Goal: Information Seeking & Learning: Learn about a topic

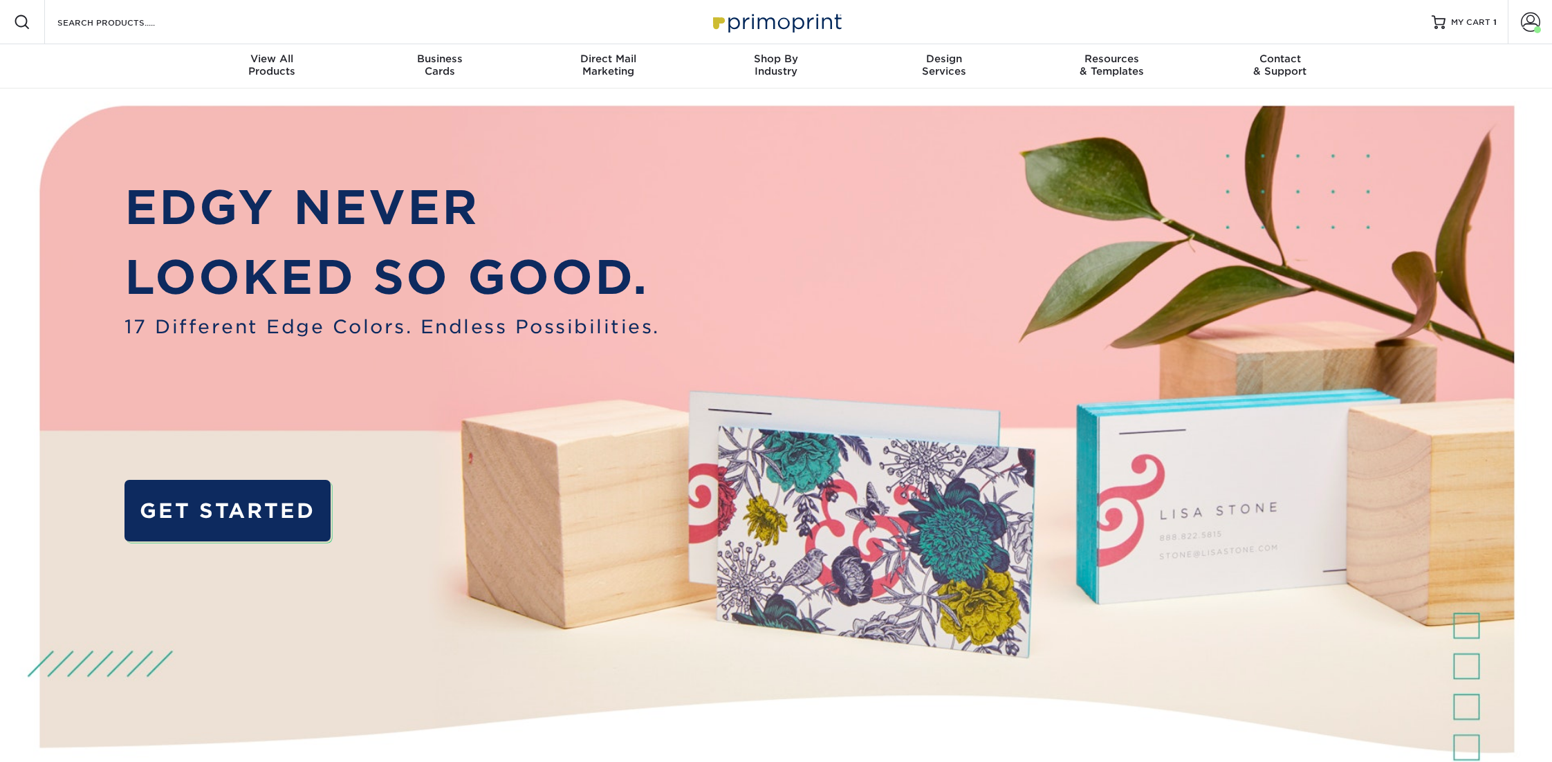
click at [268, 21] on div "Resources Menu Search Products Account Welcome, Jen Business Account Primoprint…" at bounding box center [776, 22] width 1552 height 44
click at [172, 28] on input "Search Products" at bounding box center [123, 22] width 135 height 17
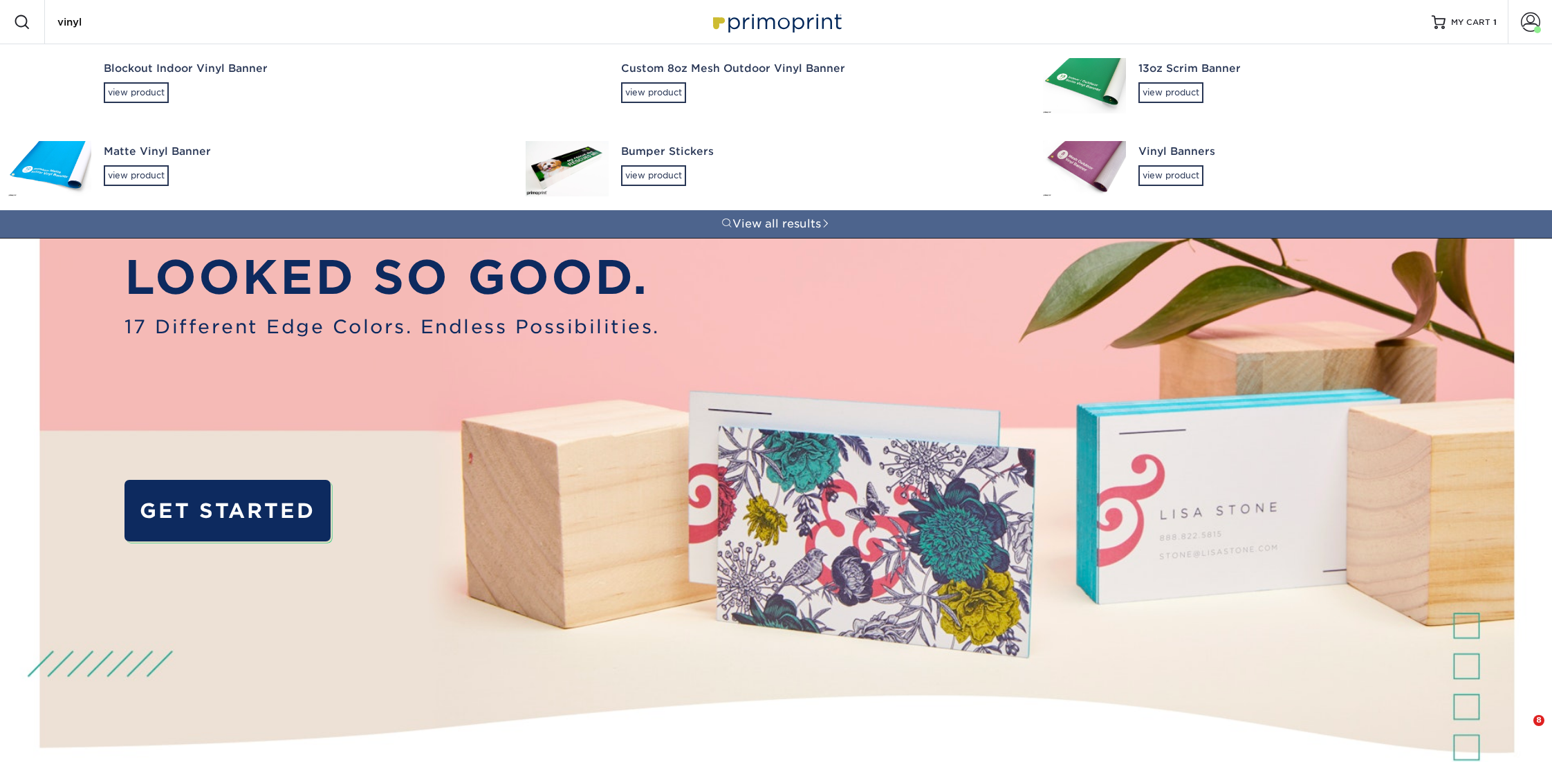
type input "vinyl"
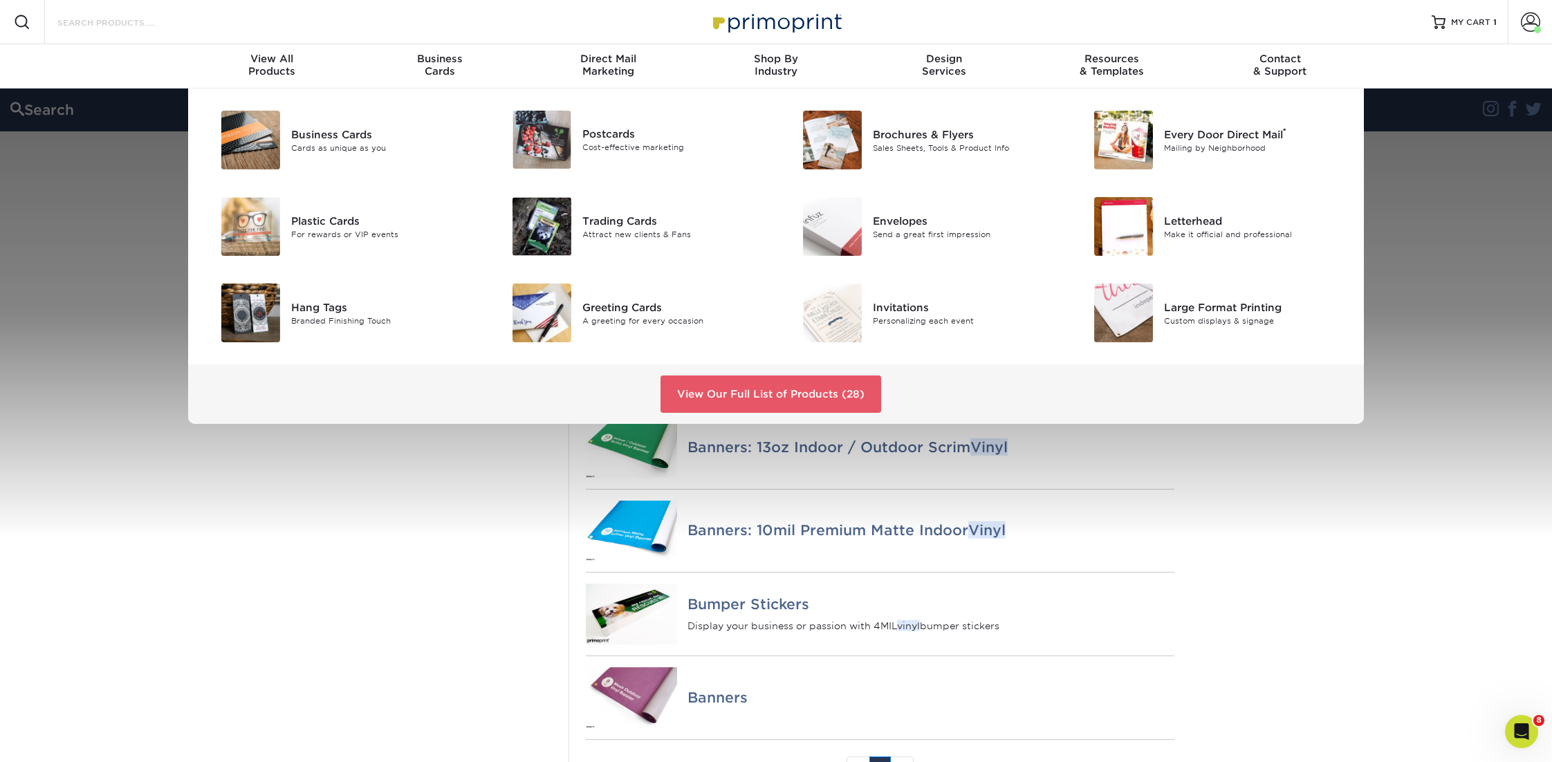
click at [169, 21] on input "Search Products" at bounding box center [123, 22] width 135 height 17
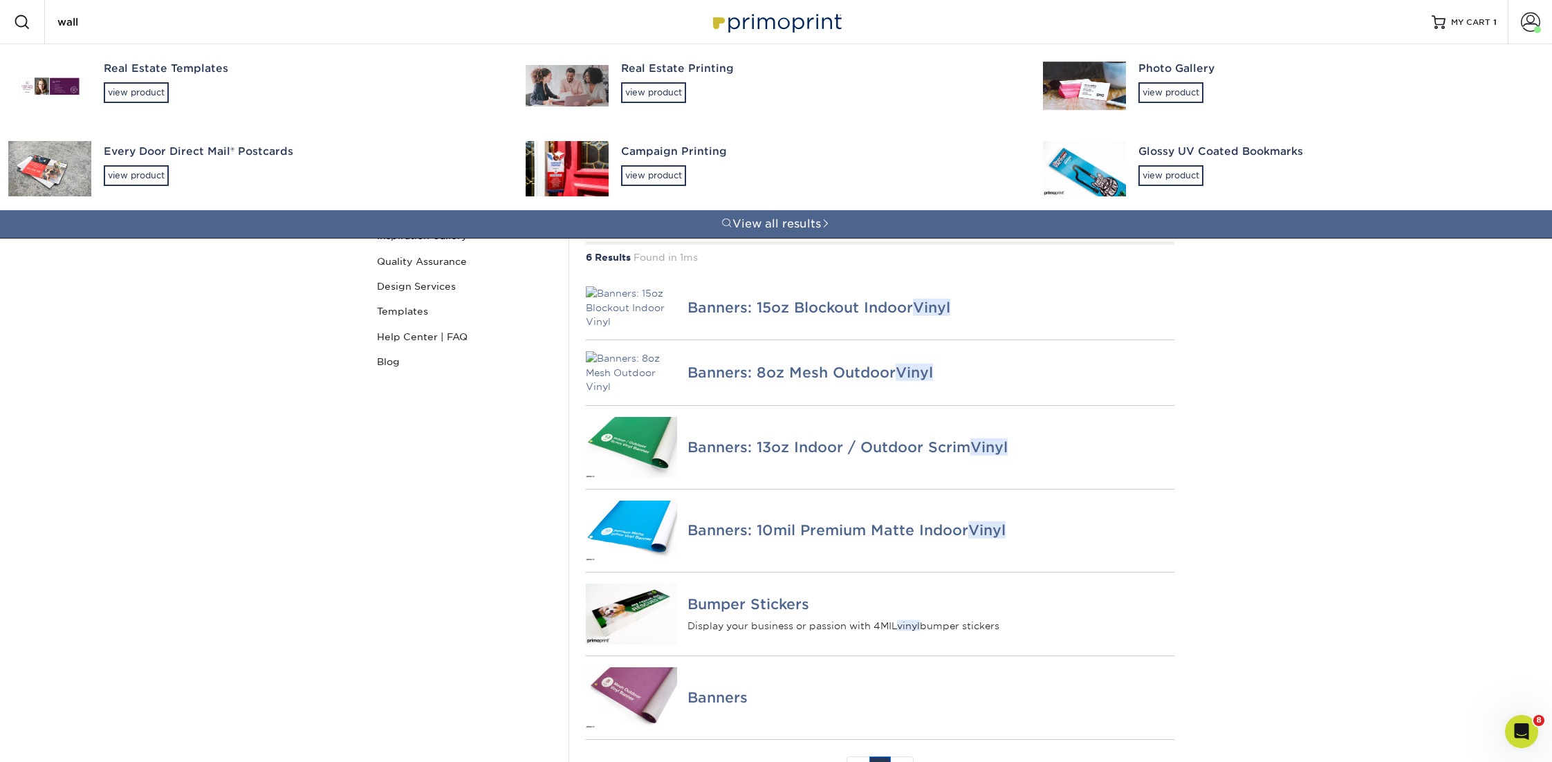
type input "wall"
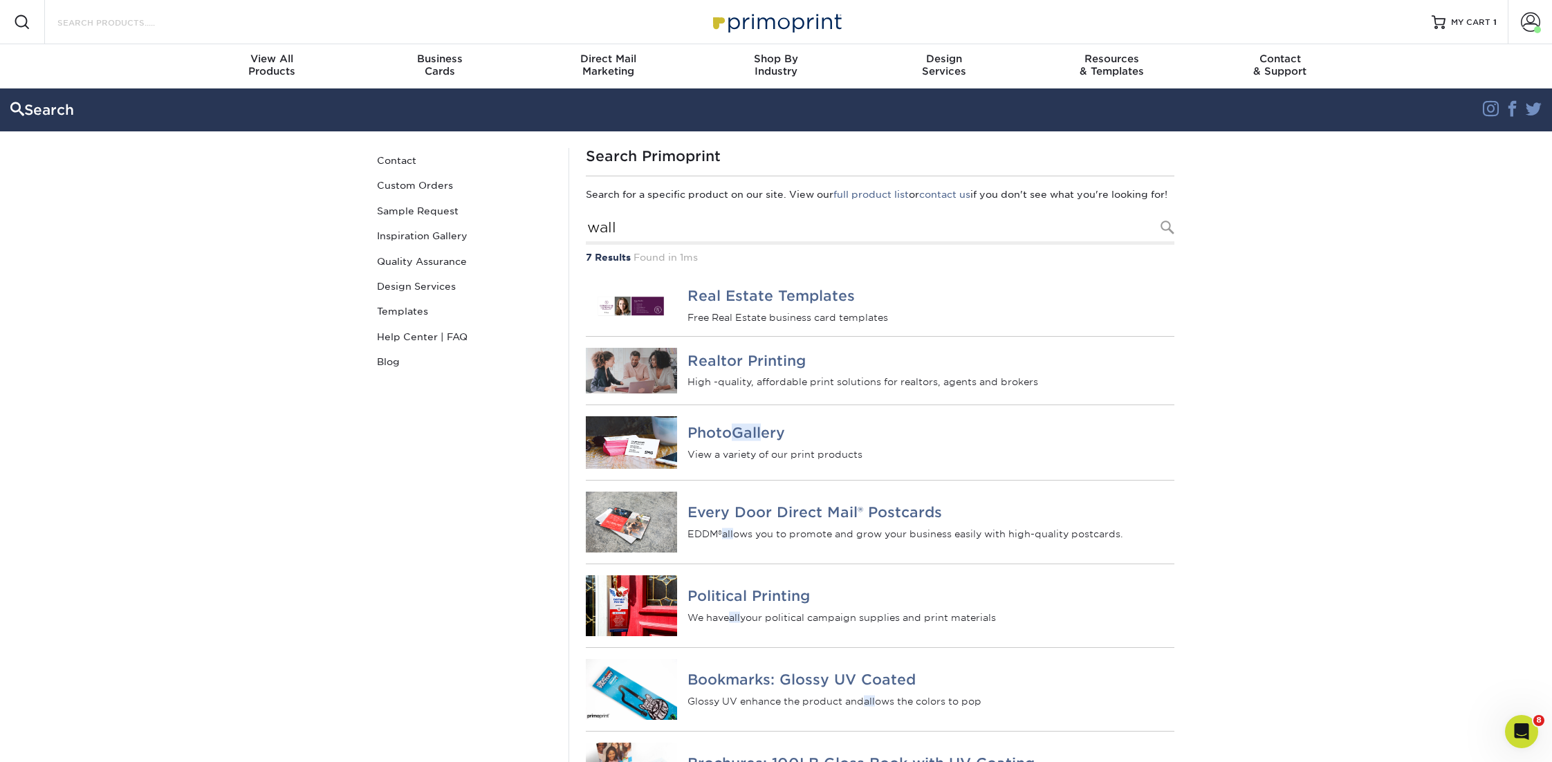
click at [82, 30] on div "Search Products" at bounding box center [118, 22] width 146 height 44
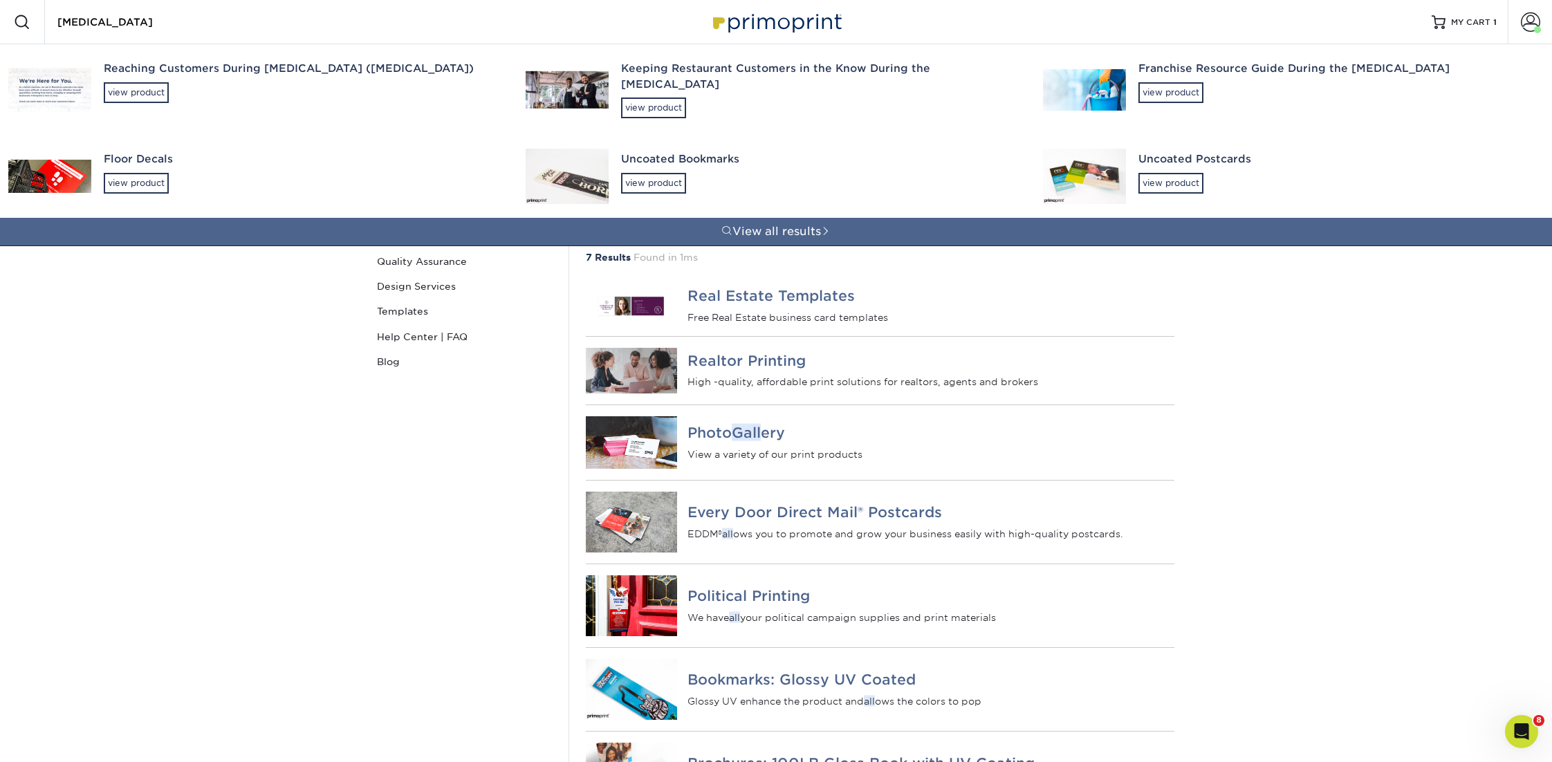
type input "[MEDICAL_DATA]"
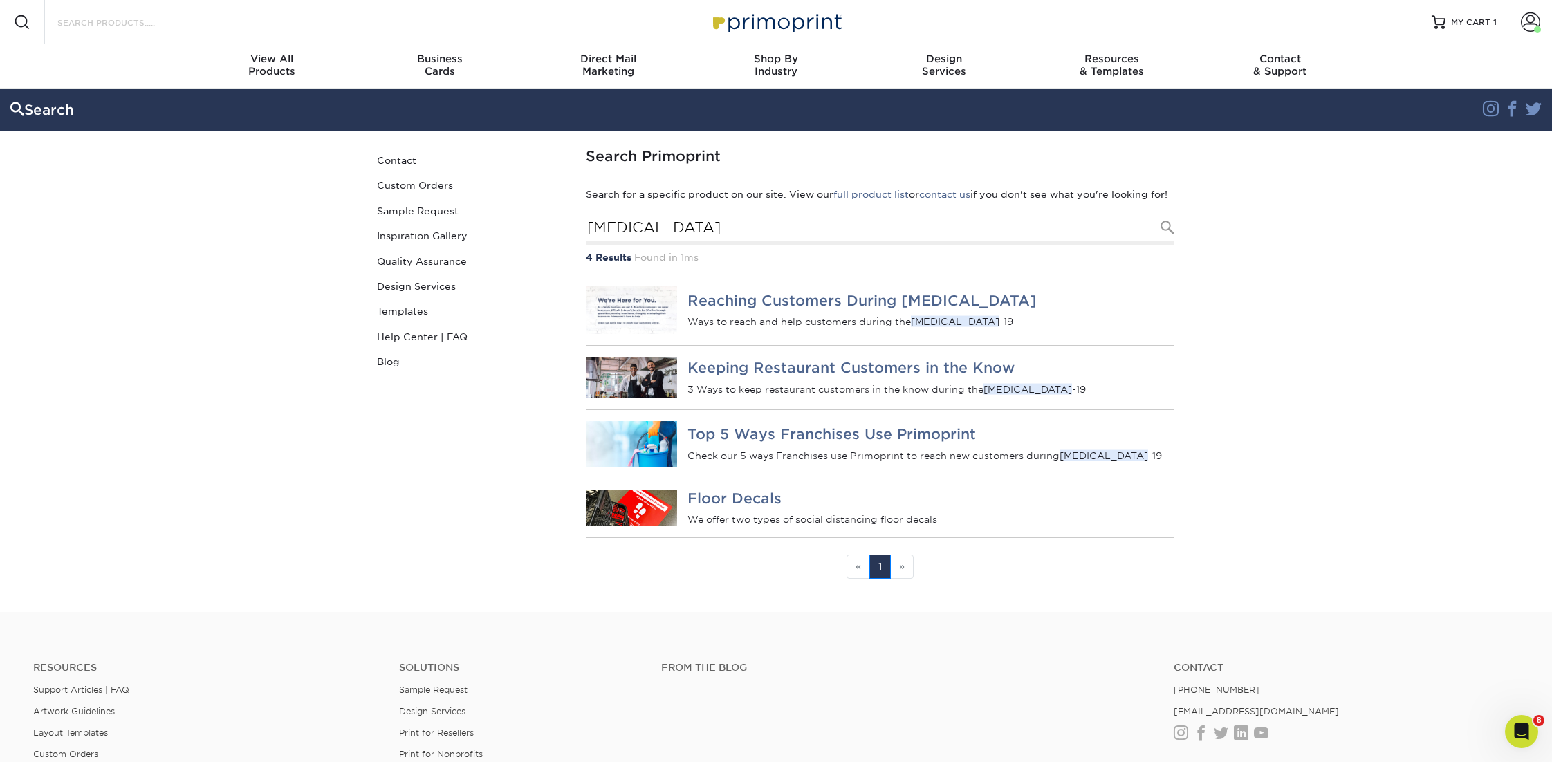
click at [124, 21] on input "Search Products" at bounding box center [123, 22] width 135 height 17
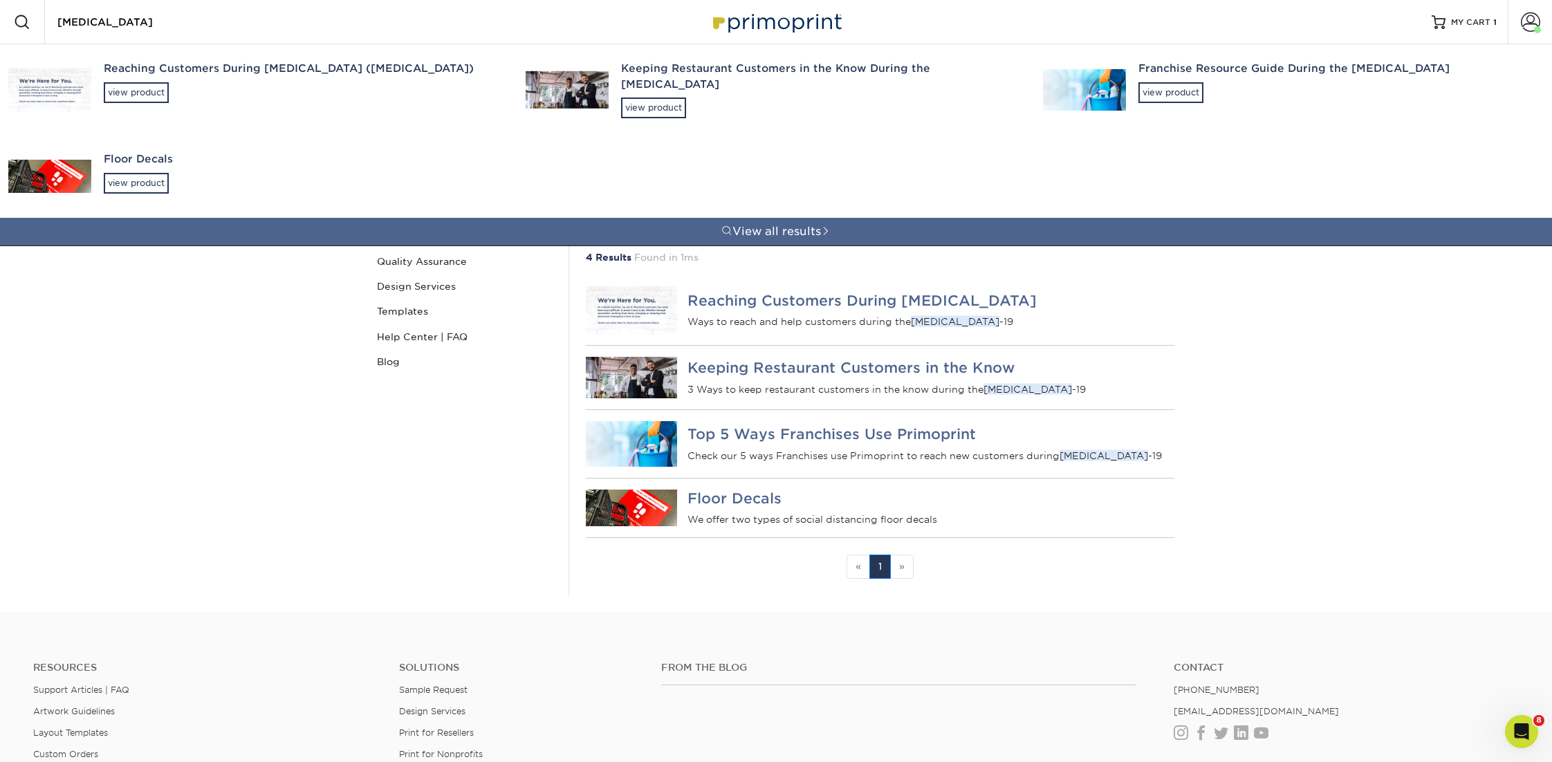
type input "[MEDICAL_DATA]"
click at [203, 71] on div "Reaching Customers During [MEDICAL_DATA] ([MEDICAL_DATA])" at bounding box center [302, 69] width 397 height 16
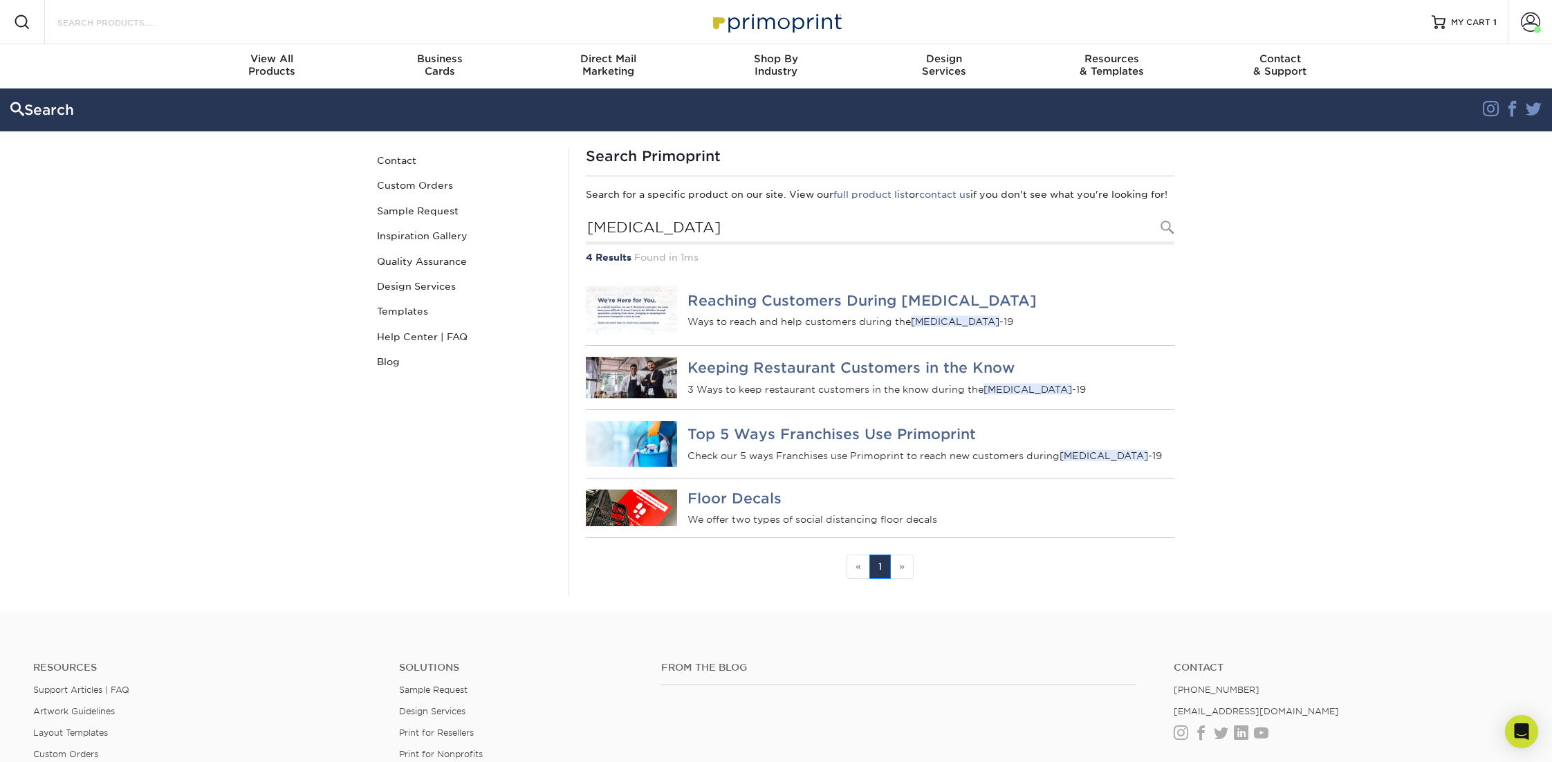
click at [113, 19] on input "Search Products" at bounding box center [123, 22] width 135 height 17
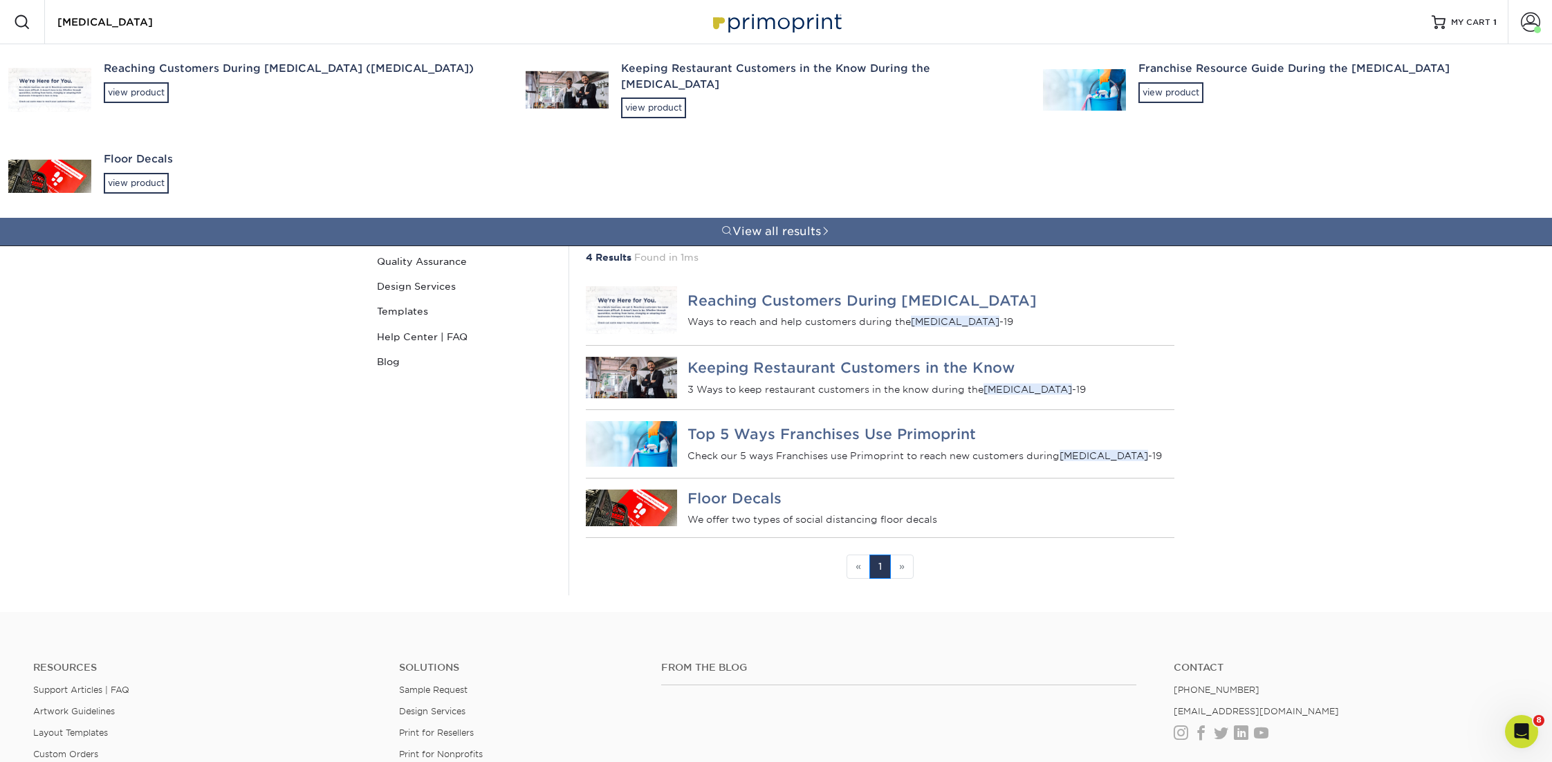
type input "[MEDICAL_DATA]"
click at [1167, 72] on div "Franchise Resource Guide During the [MEDICAL_DATA]" at bounding box center [1337, 69] width 397 height 16
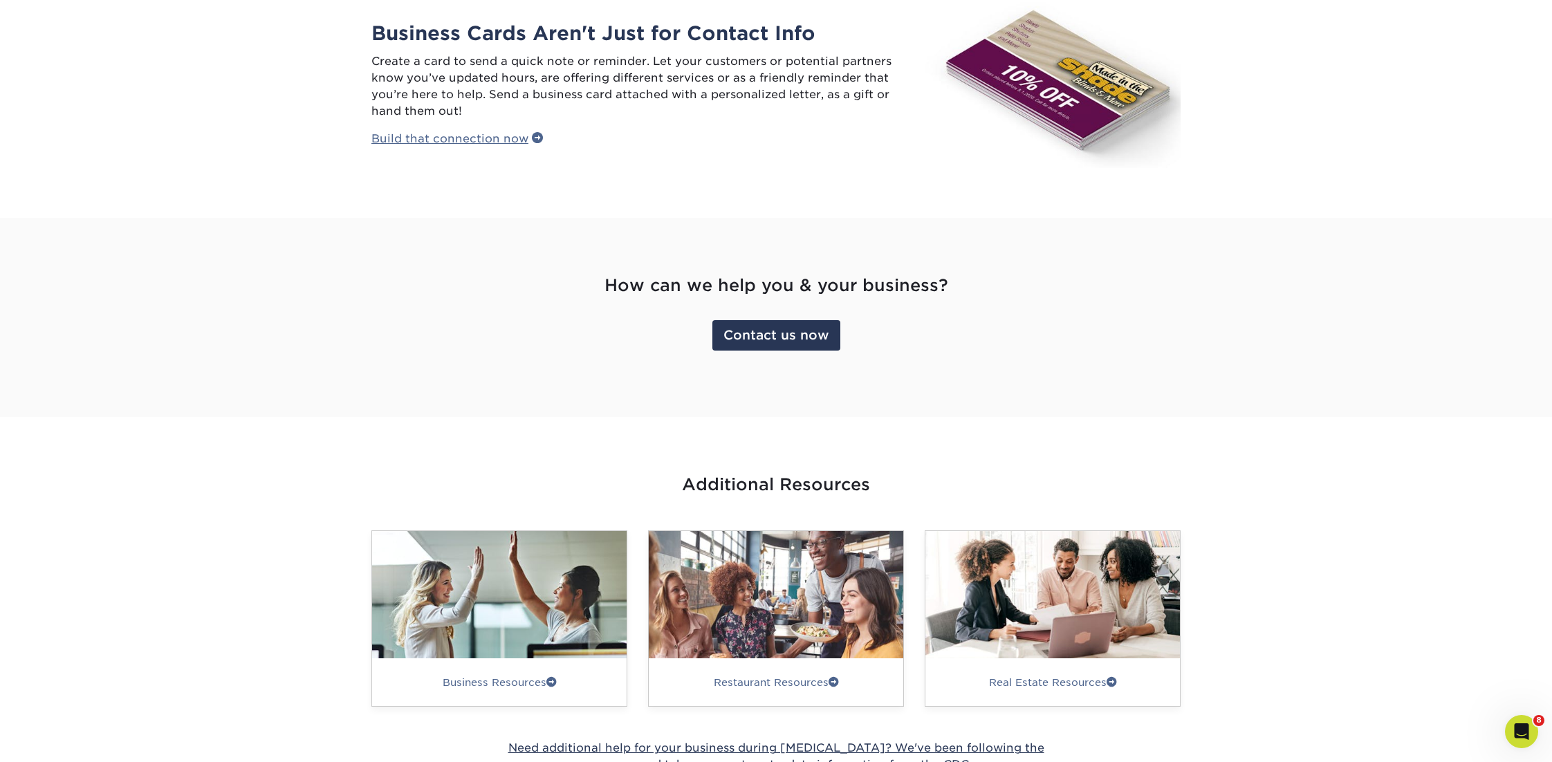
scroll to position [1175, 0]
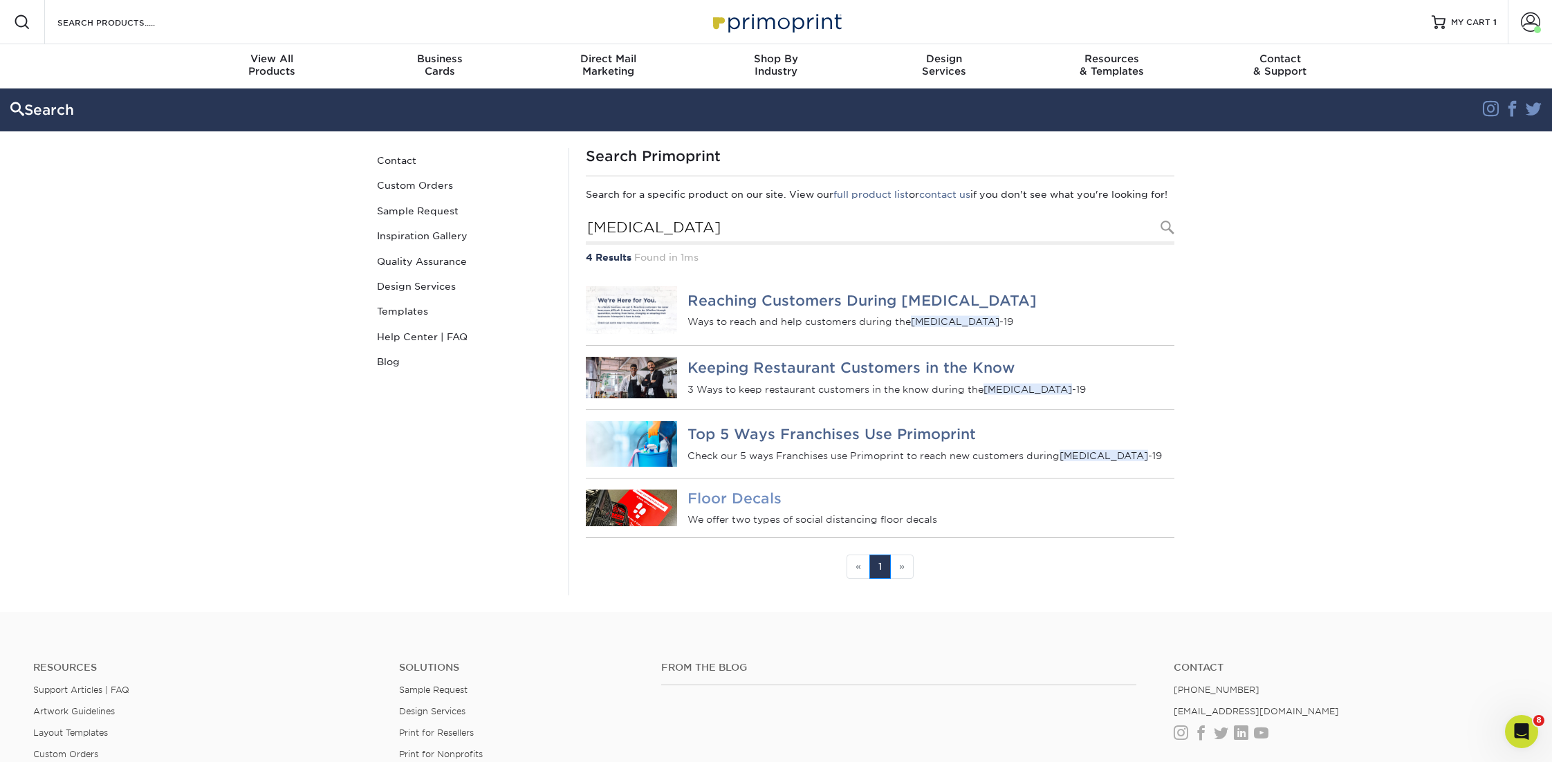
click at [701, 506] on h4 "Floor Decals" at bounding box center [931, 498] width 487 height 17
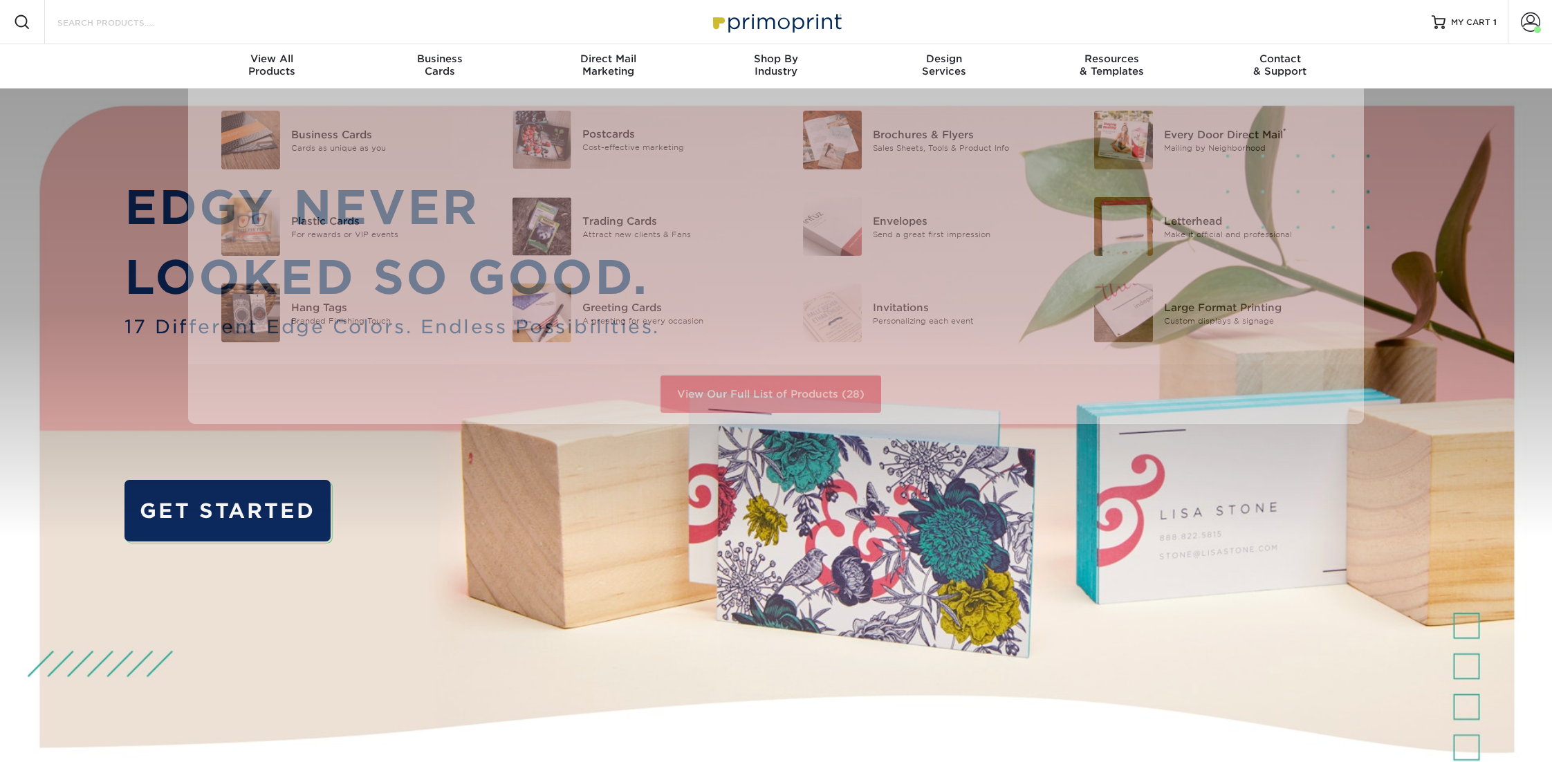
click at [150, 19] on input "Search Products" at bounding box center [123, 22] width 135 height 17
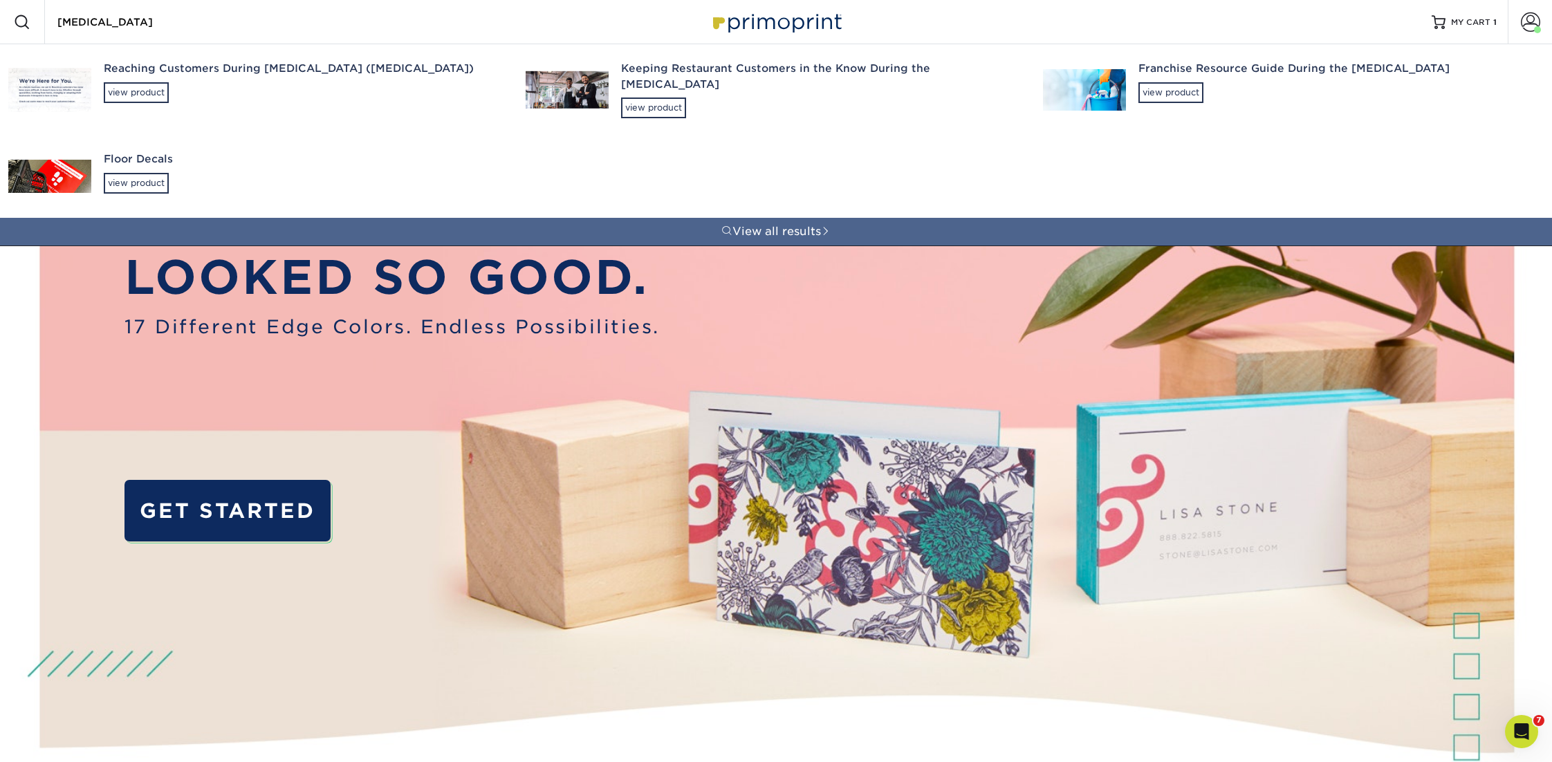
type input "[MEDICAL_DATA]"
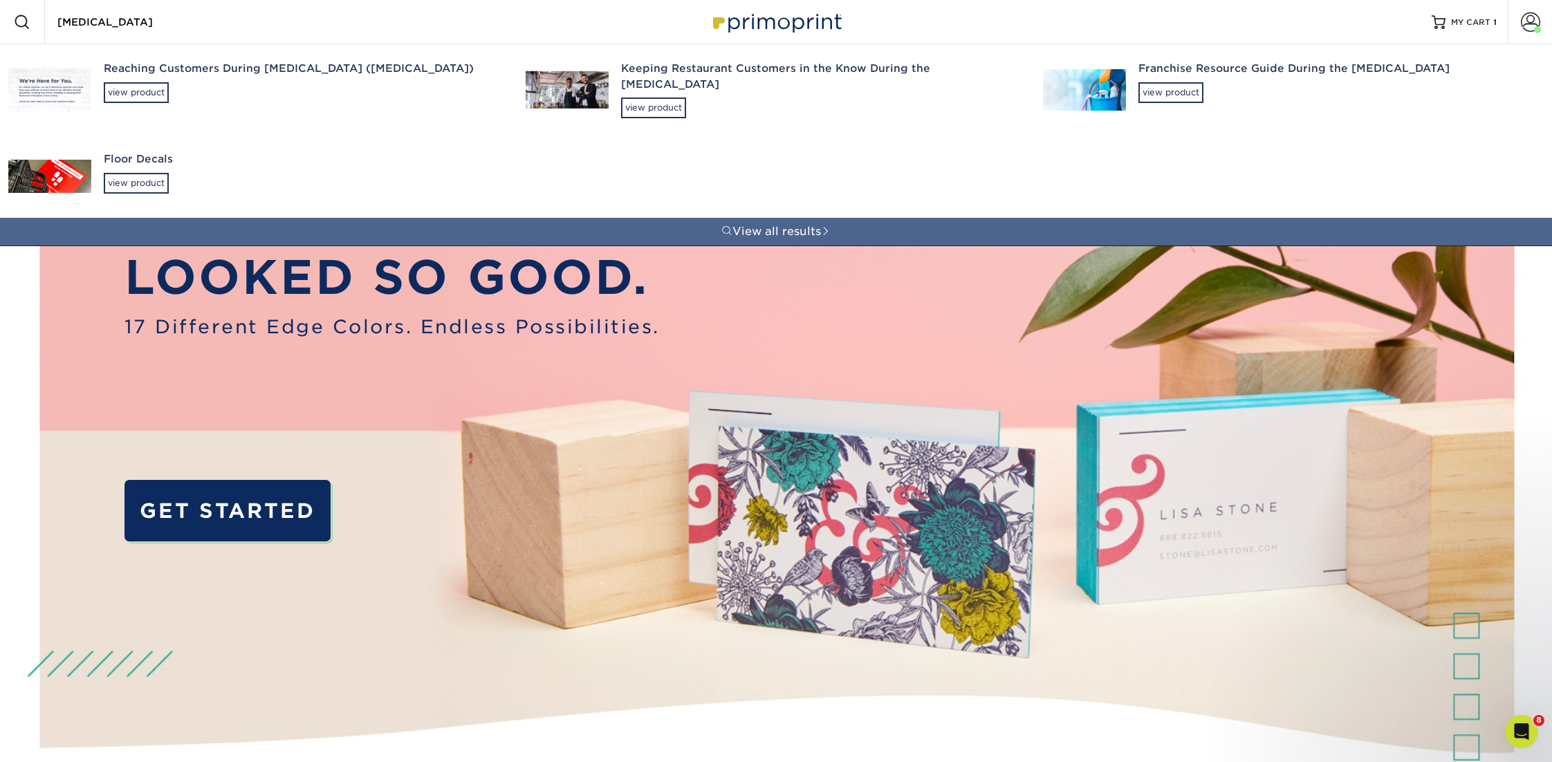
click at [1204, 76] on div "Franchise Resource Guide During the COVID-19 view product" at bounding box center [1337, 81] width 397 height 75
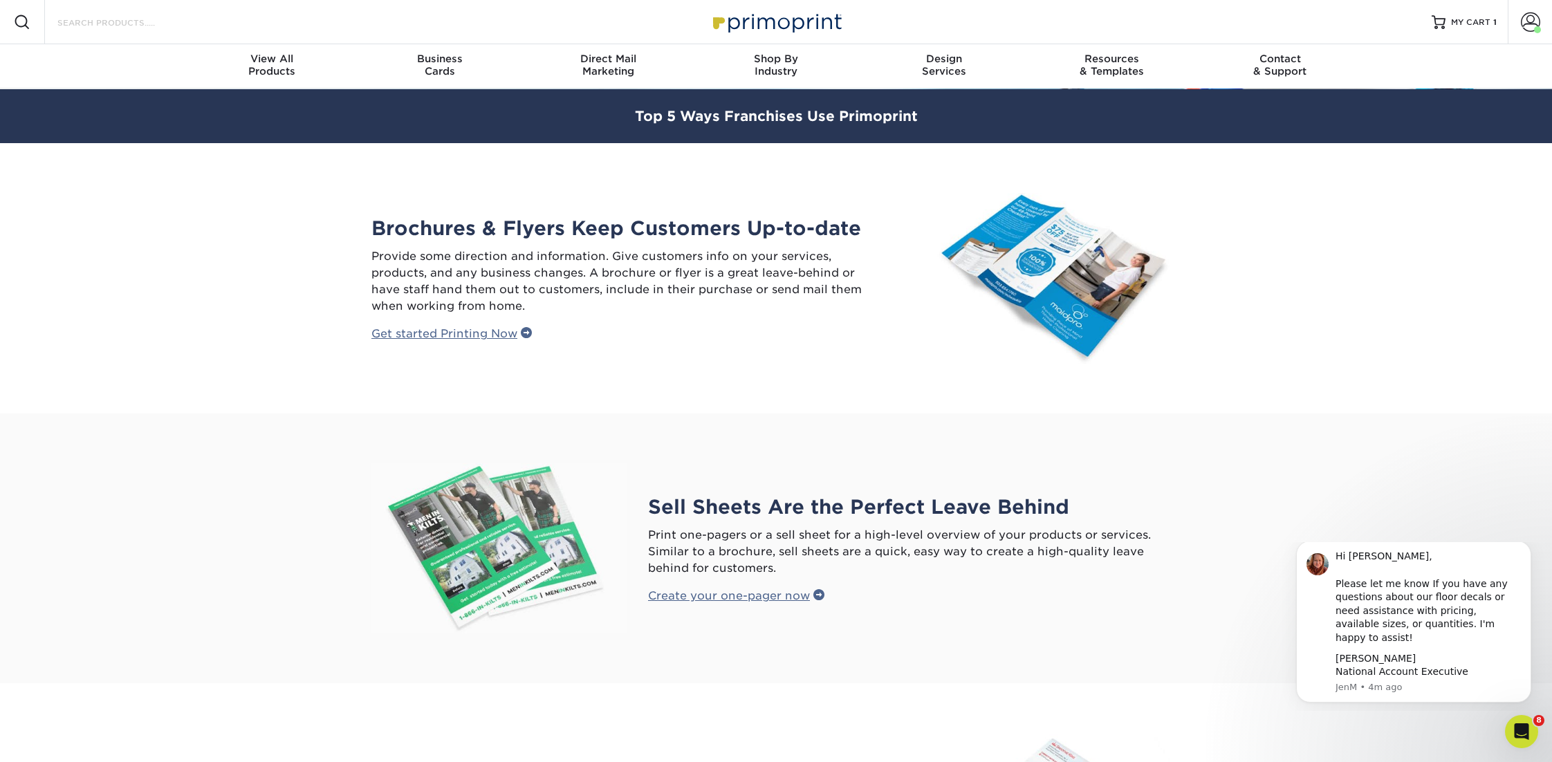
click at [125, 20] on input "Search Products" at bounding box center [123, 22] width 135 height 17
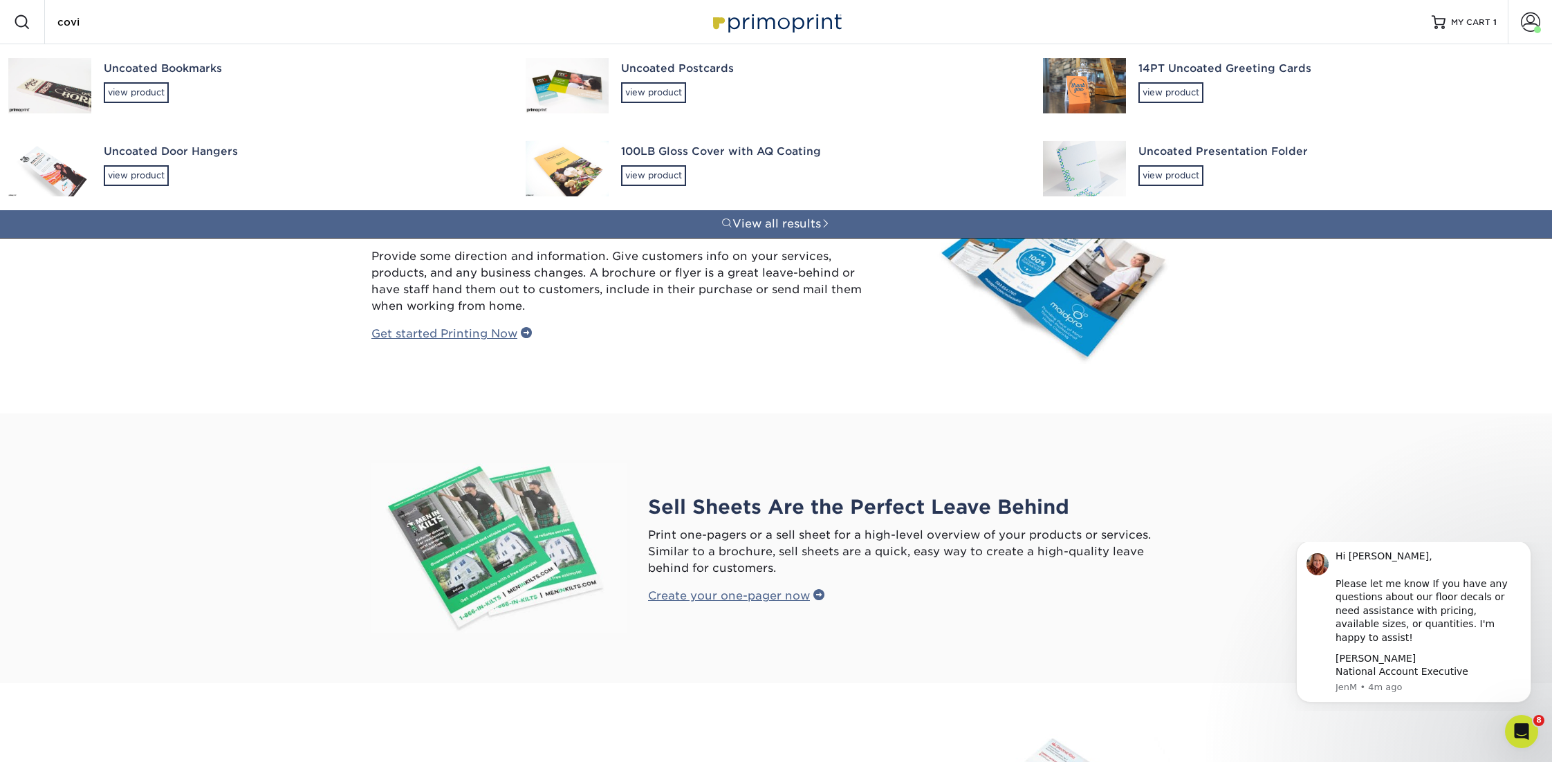
type input "covid"
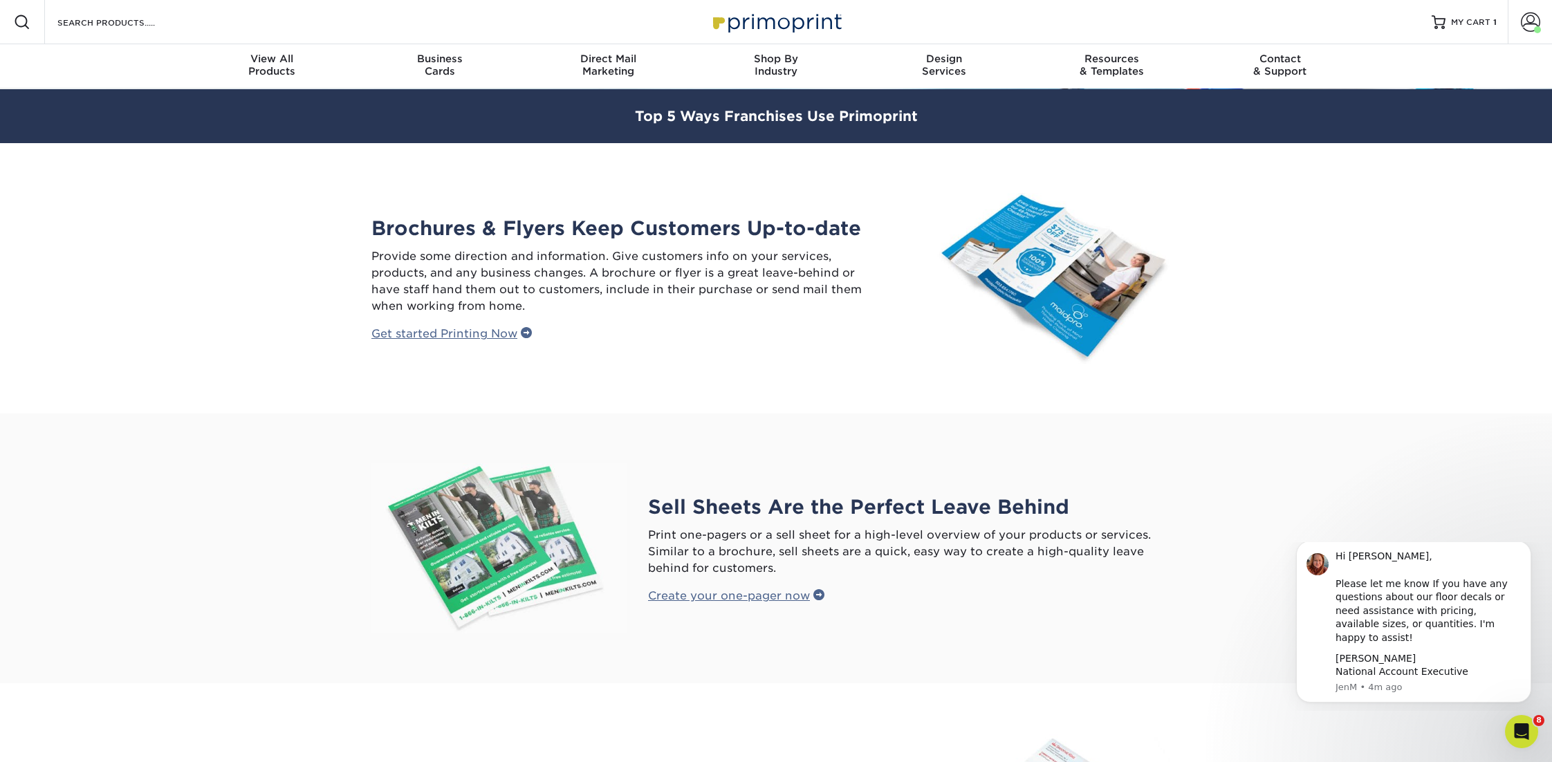
click at [91, 33] on div "Search Products" at bounding box center [118, 22] width 146 height 44
click at [72, 19] on input "Search Products" at bounding box center [123, 22] width 135 height 17
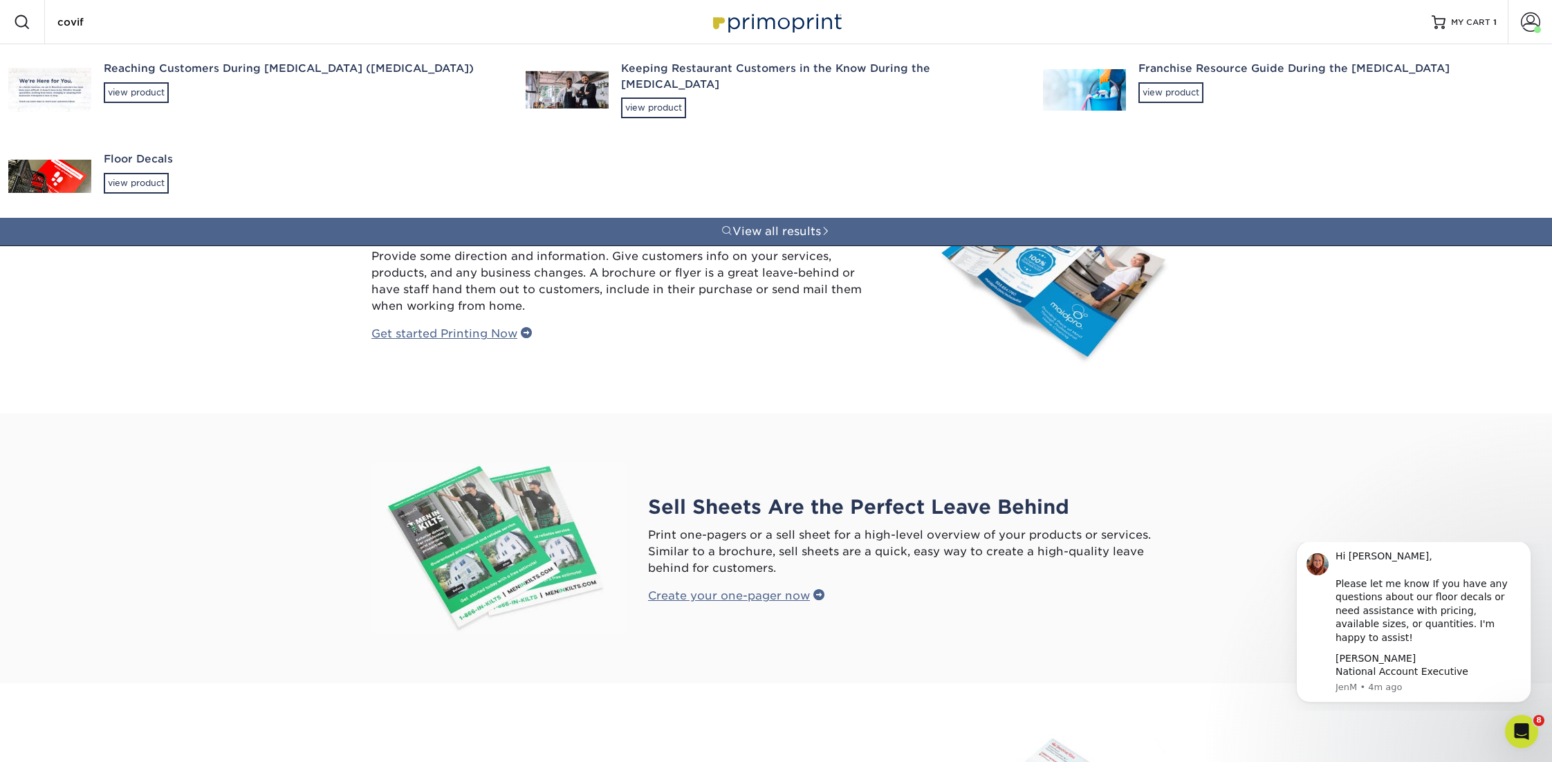
type input "covif"
click at [663, 71] on div "Keeping Restaurant Customers in the Know During the [MEDICAL_DATA]" at bounding box center [819, 76] width 397 height 31
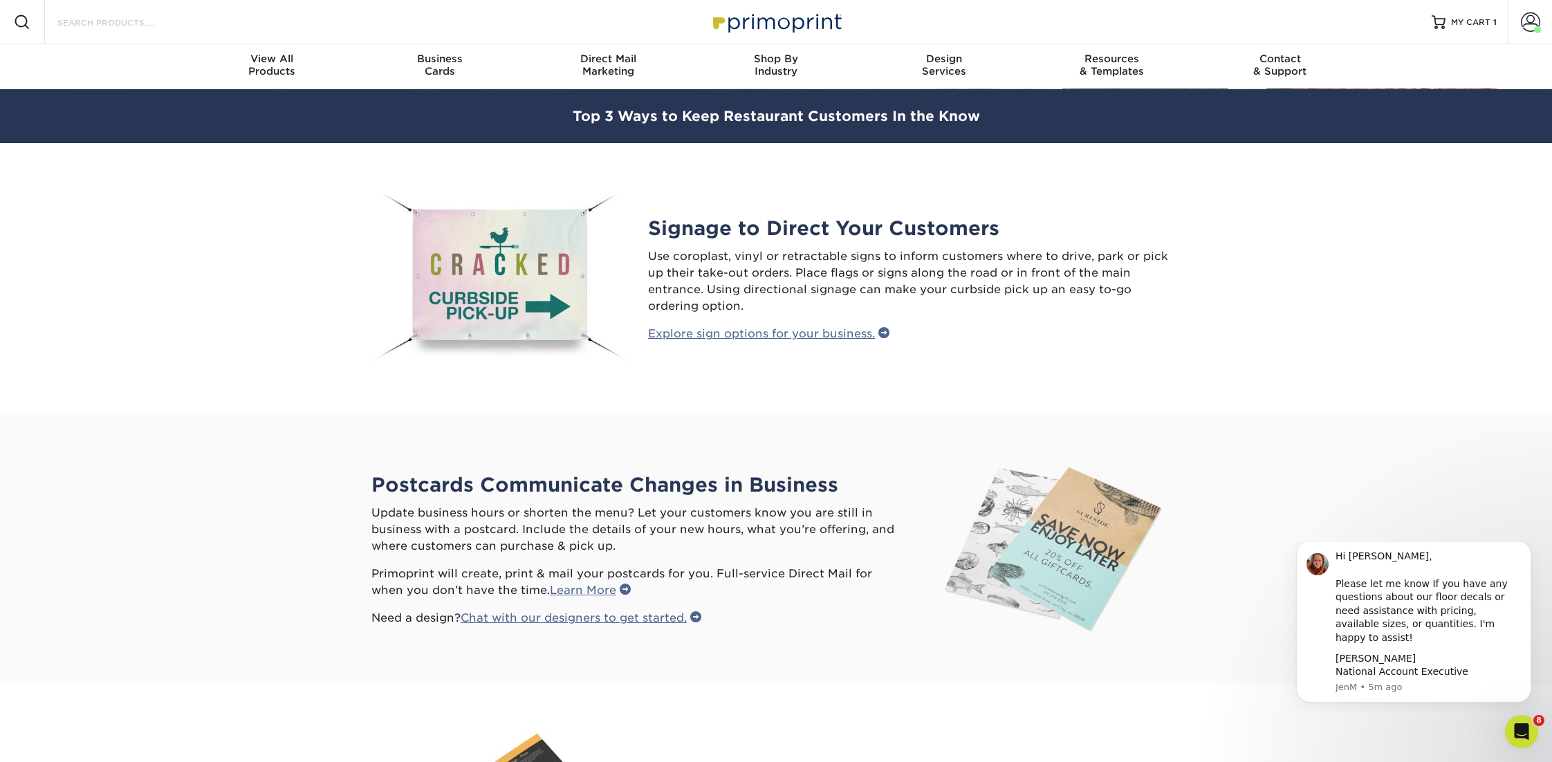
click at [156, 23] on input "Search Products" at bounding box center [123, 22] width 135 height 17
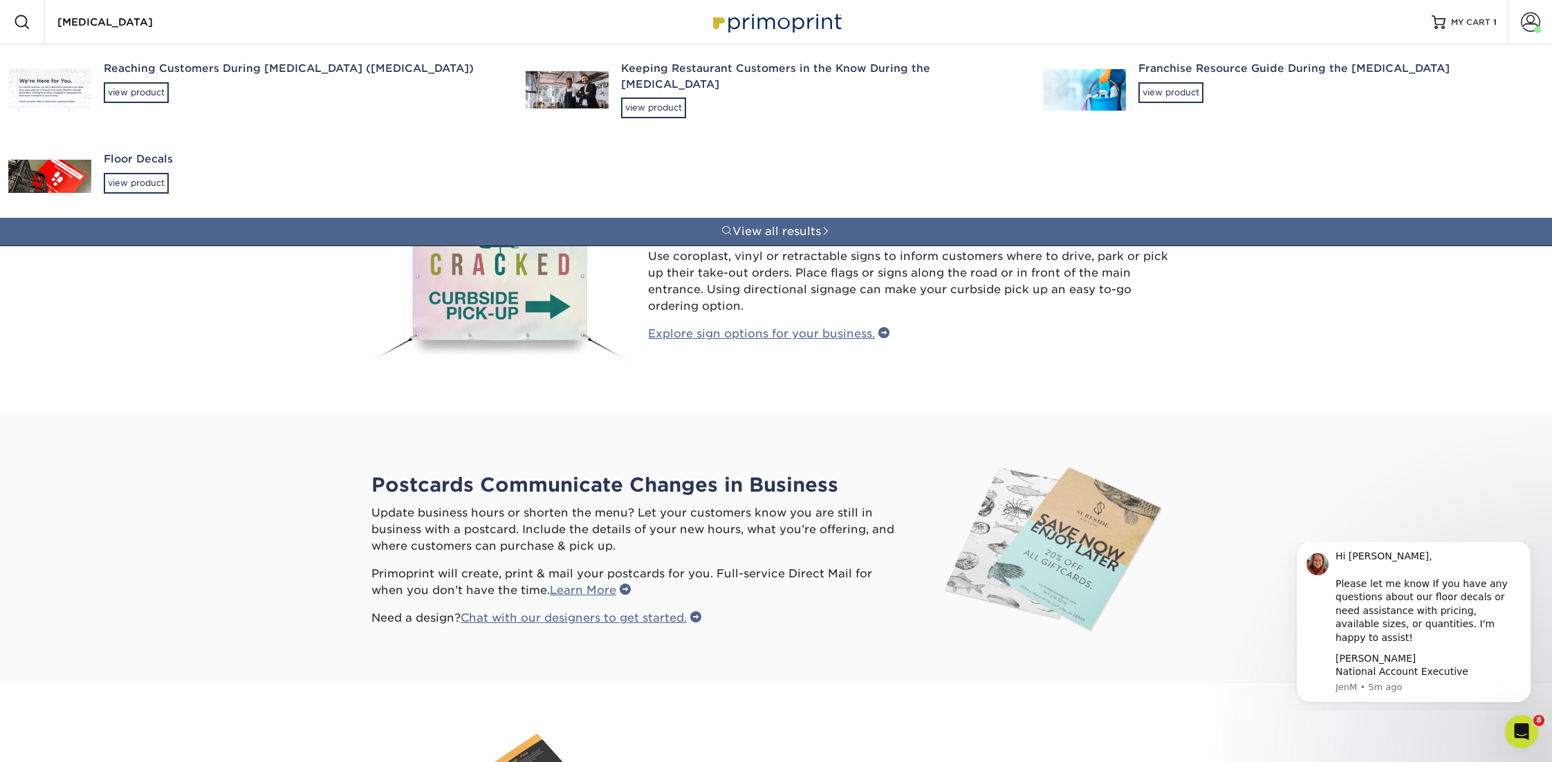
type input "[MEDICAL_DATA]"
click at [138, 72] on div "Reaching Customers During [MEDICAL_DATA] ([MEDICAL_DATA])" at bounding box center [302, 69] width 397 height 16
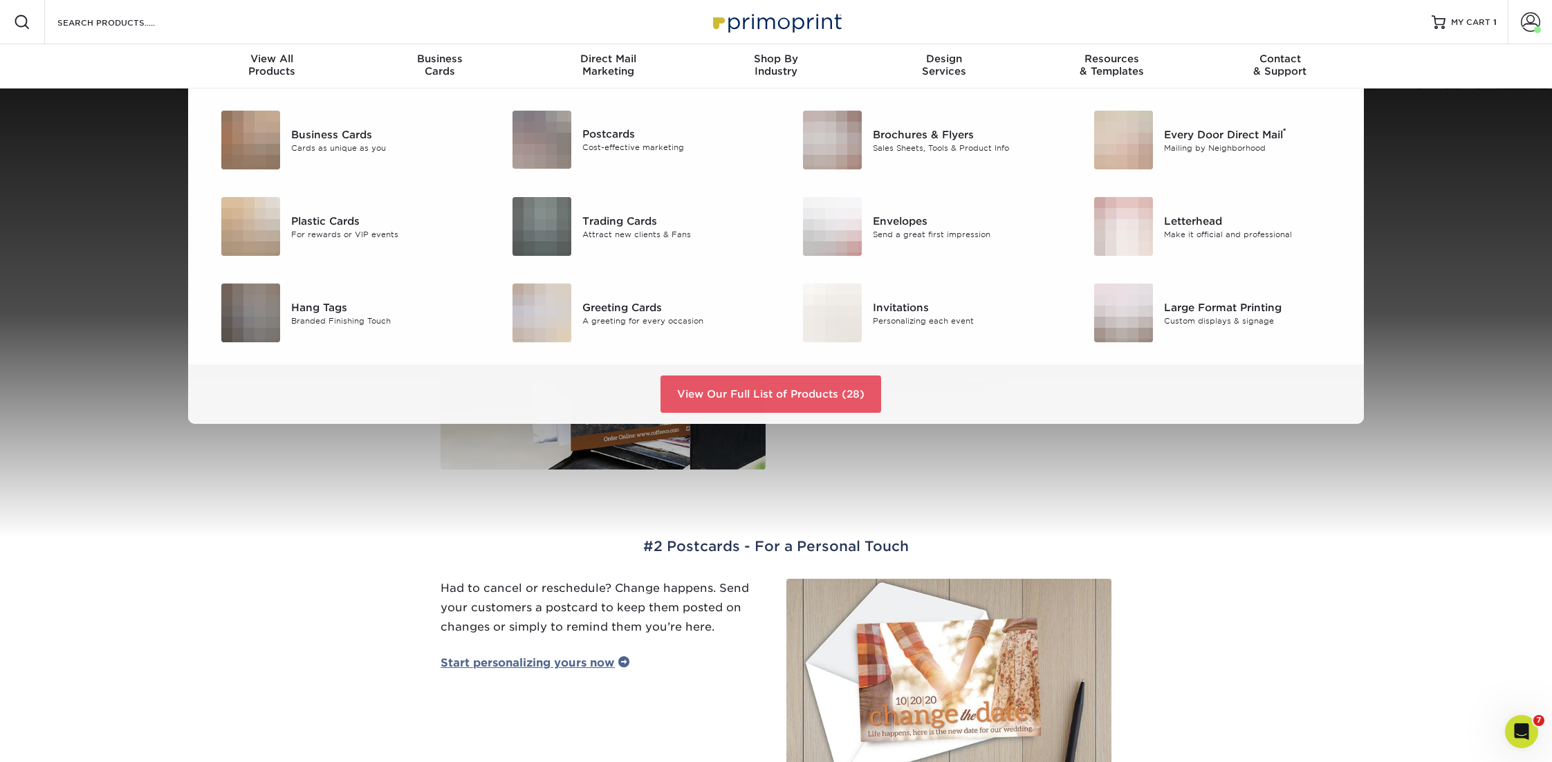
click at [127, 31] on div "Search Products" at bounding box center [118, 22] width 146 height 44
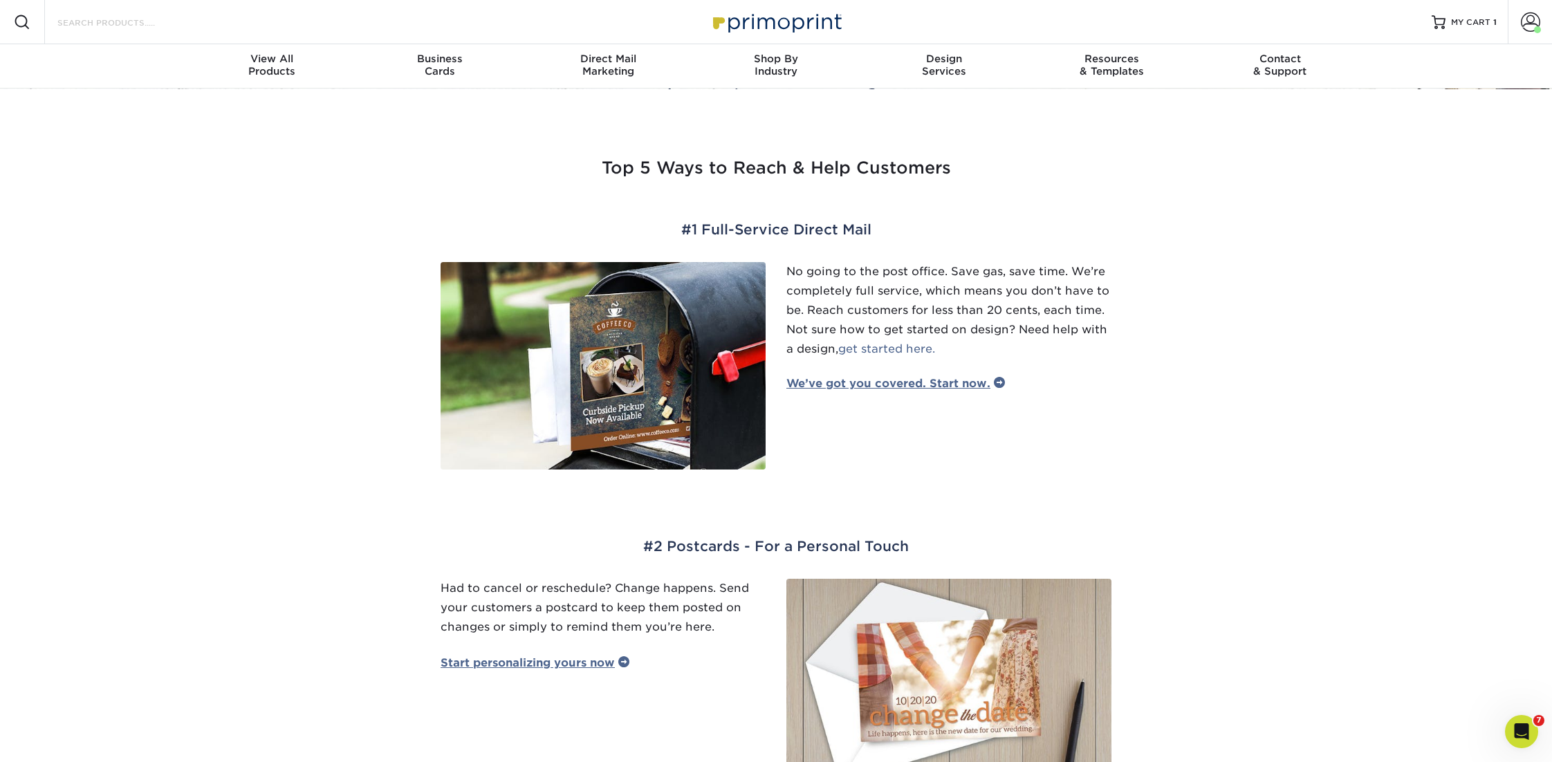
click at [132, 28] on input "Search Products" at bounding box center [123, 22] width 135 height 17
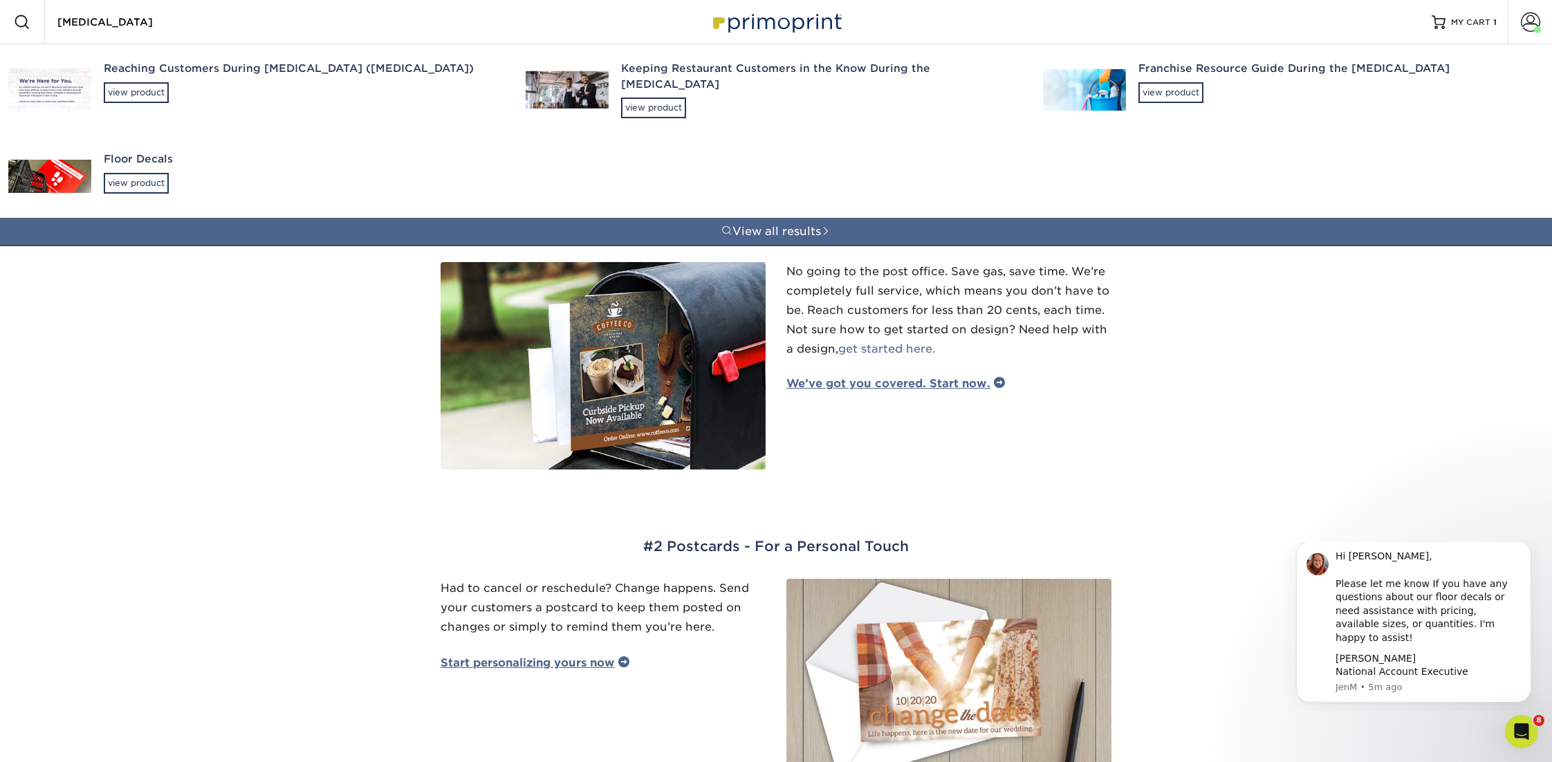
type input "[MEDICAL_DATA]"
click at [138, 154] on div "Floor Decals" at bounding box center [302, 159] width 397 height 16
